Goal: Task Accomplishment & Management: Manage account settings

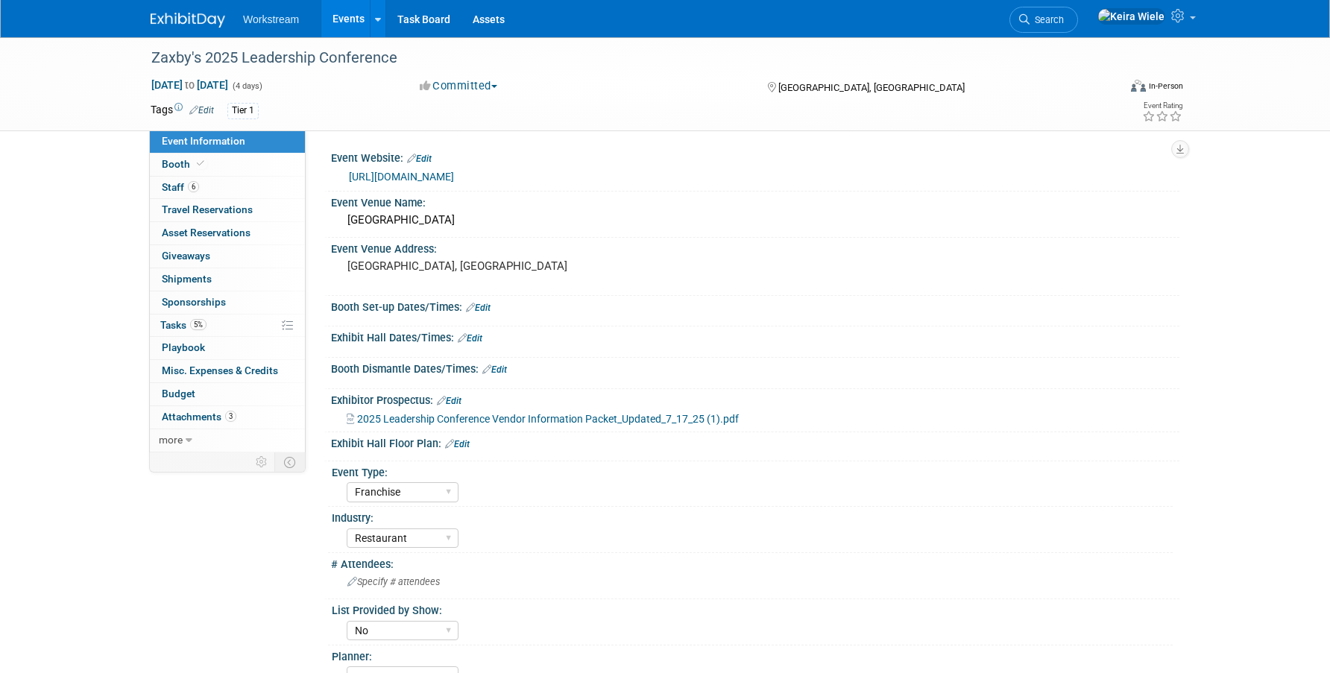
select select "Franchise"
select select "Restaurant"
select select "No"
select select "Franchise"
select select "Restaurant"
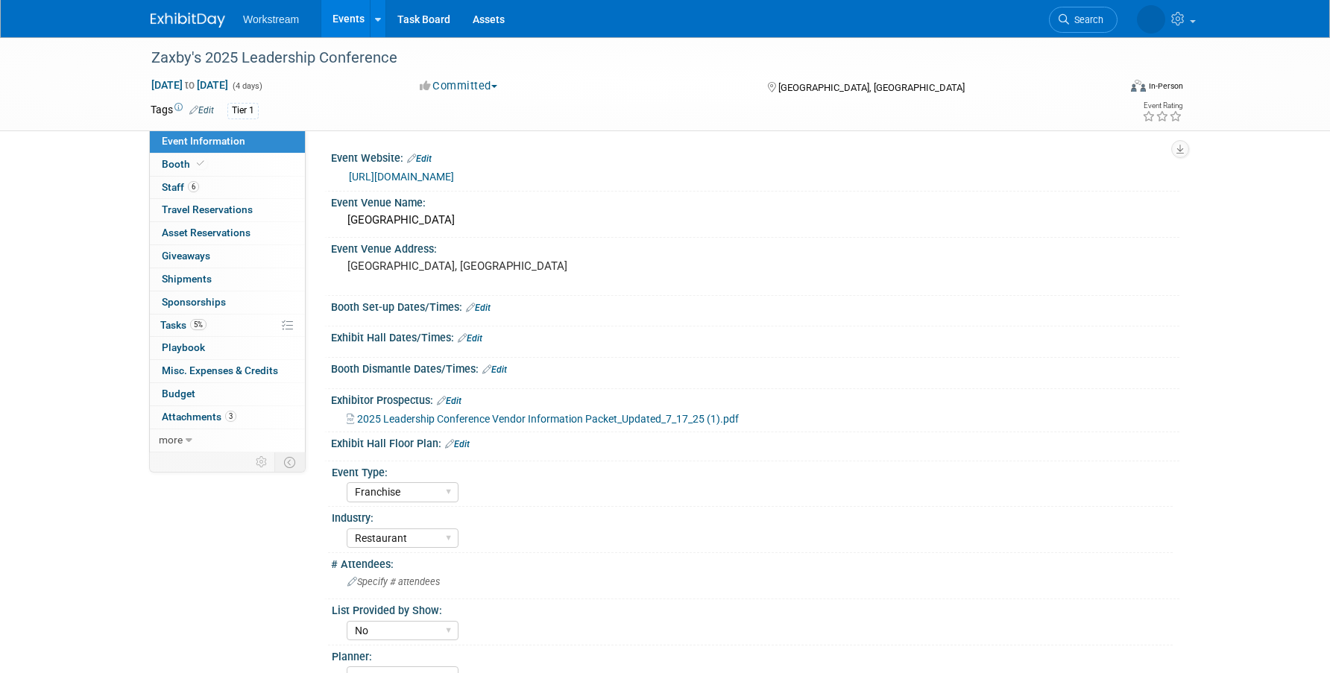
select select "No"
drag, startPoint x: 567, startPoint y: 221, endPoint x: 346, endPoint y: 221, distance: 220.6
click at [346, 221] on div "[GEOGRAPHIC_DATA]" at bounding box center [755, 220] width 826 height 23
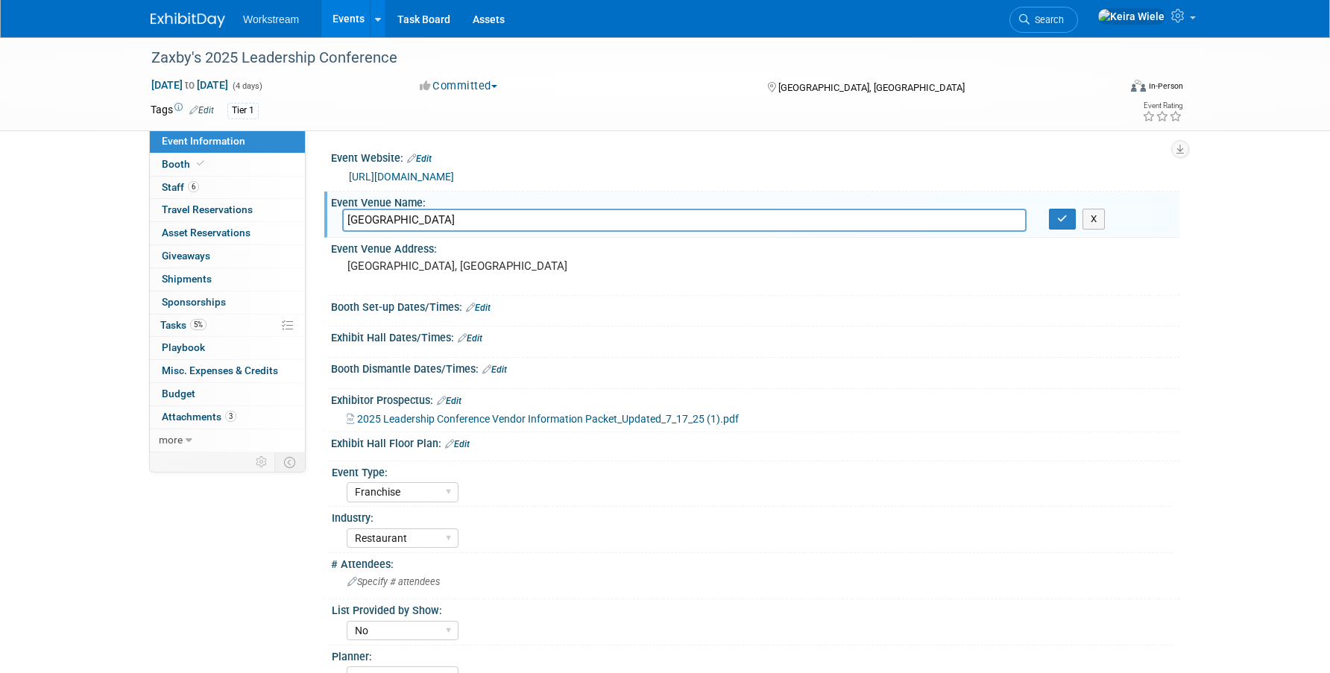
click at [889, 473] on div "Event Type:" at bounding box center [752, 470] width 841 height 19
click at [226, 211] on span "Travel Reservations 0" at bounding box center [207, 209] width 91 height 12
